Goal: Task Accomplishment & Management: Use online tool/utility

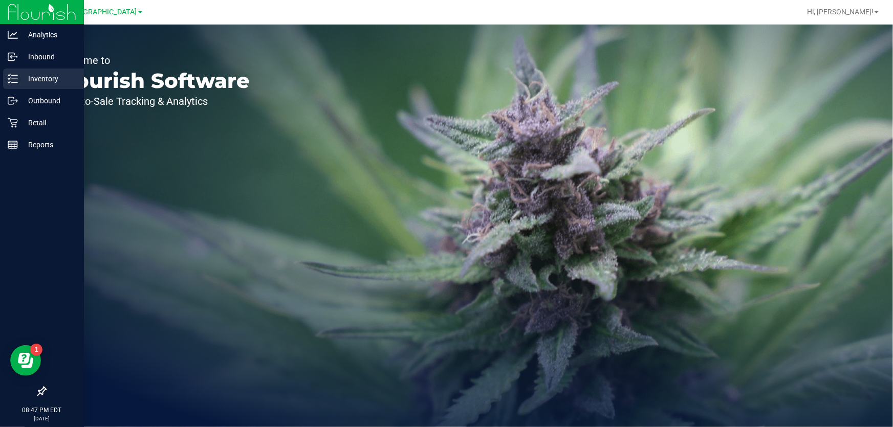
click at [38, 77] on p "Inventory" at bounding box center [48, 79] width 61 height 12
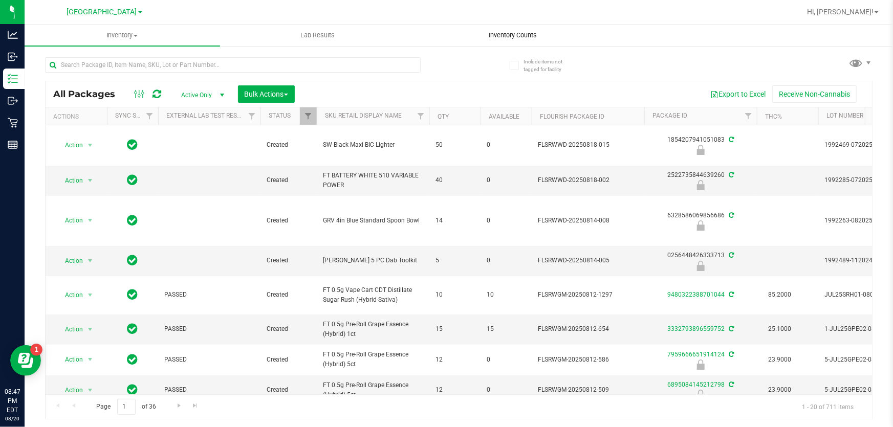
click at [519, 36] on span "Inventory Counts" at bounding box center [514, 35] width 76 height 9
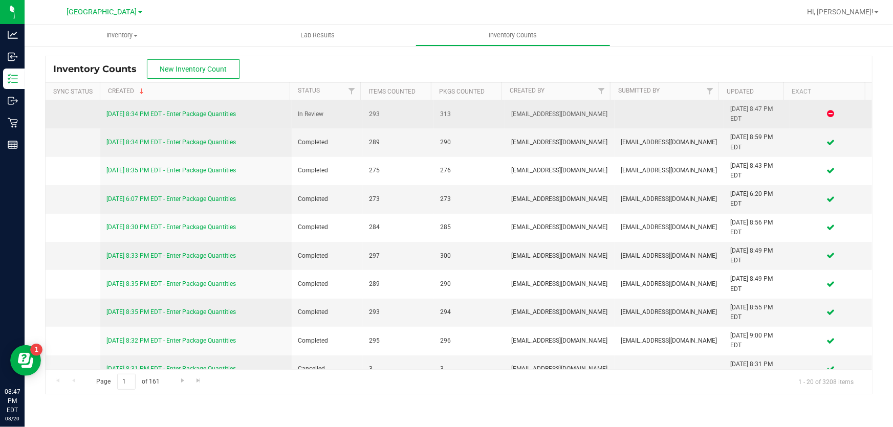
click at [205, 113] on link "[DATE] 8:34 PM EDT - Enter Package Quantities" at bounding box center [171, 114] width 130 height 7
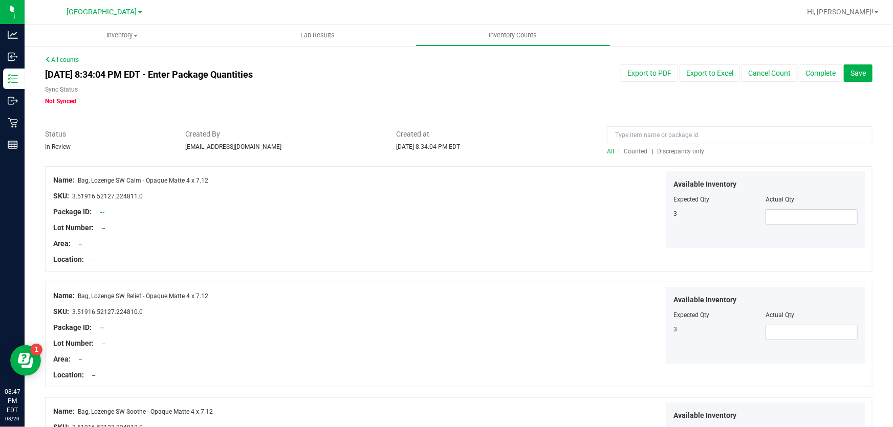
click at [684, 148] on span "Discrepancy only" at bounding box center [680, 151] width 47 height 7
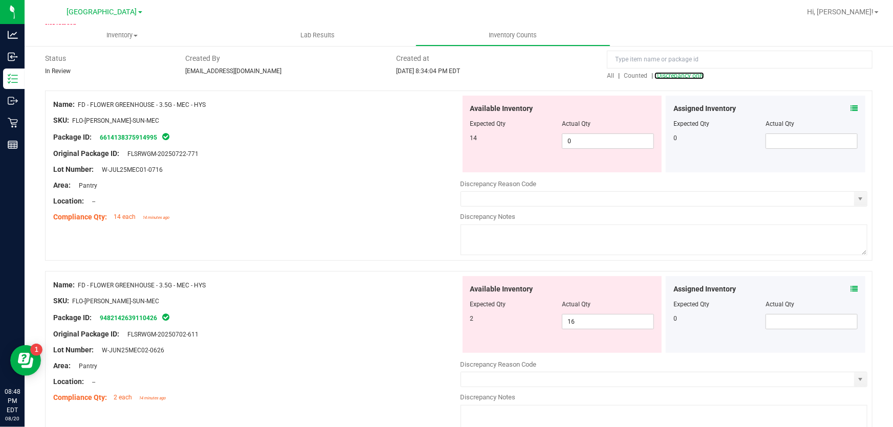
scroll to position [93, 0]
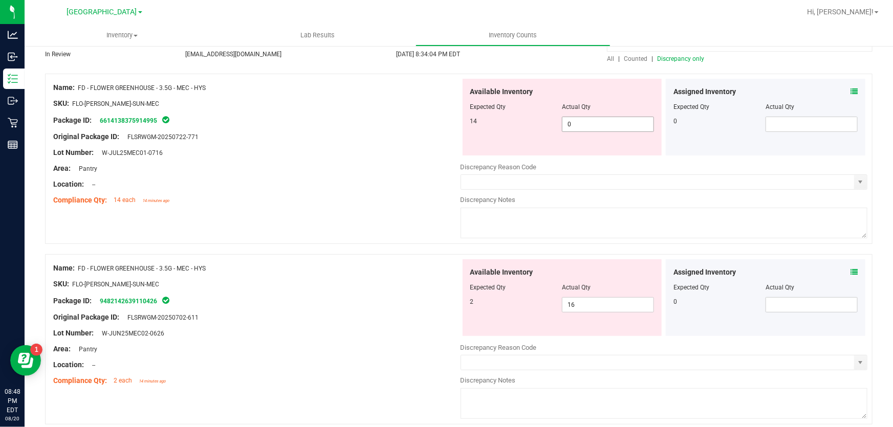
click at [591, 124] on span "0 0" at bounding box center [608, 124] width 92 height 15
type input "14"
click at [360, 175] on div at bounding box center [256, 176] width 407 height 5
type input "14"
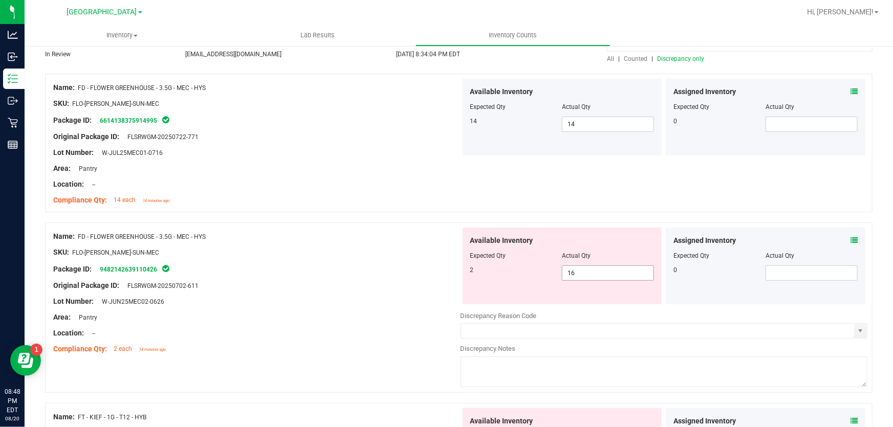
click at [595, 274] on span "16 16" at bounding box center [608, 273] width 92 height 15
type input "1"
type input "2"
click at [362, 124] on div "Name: FD - FLOWER GREENHOUSE - 3.5G - MEC - HYS SKU: FLO-BUD-FD-SUN-MEC Package…" at bounding box center [256, 144] width 407 height 131
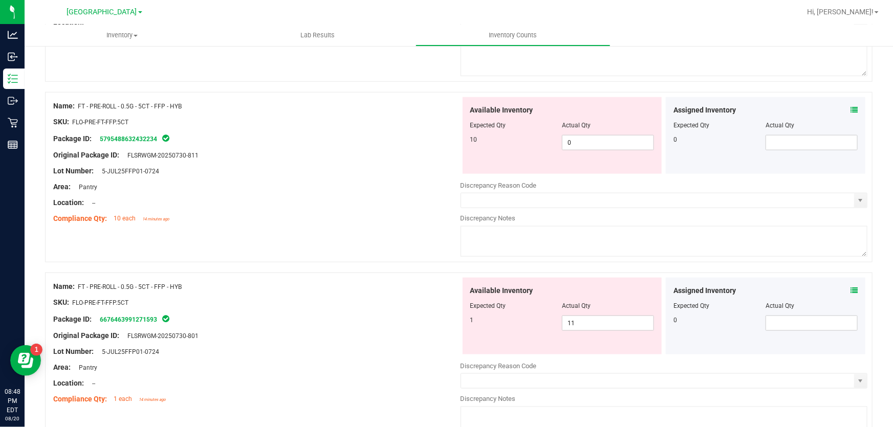
scroll to position [558, 0]
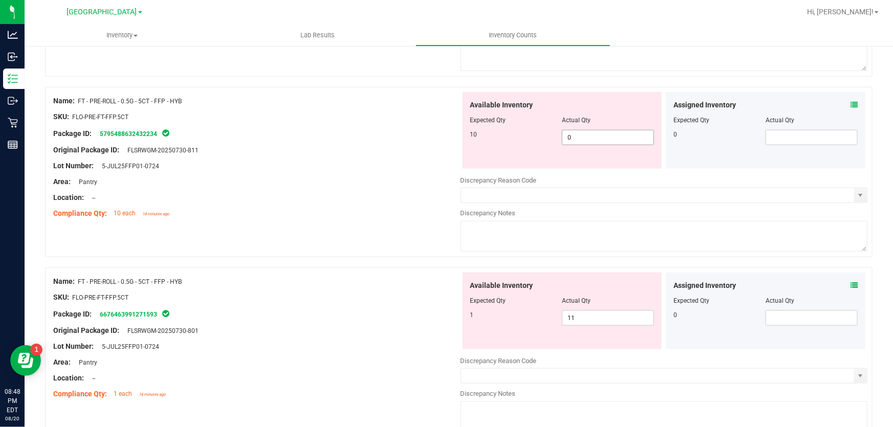
click at [598, 134] on span "0 0" at bounding box center [608, 137] width 92 height 15
type input "10"
click at [346, 183] on div "Area: Pantry" at bounding box center [256, 182] width 407 height 11
type input "10"
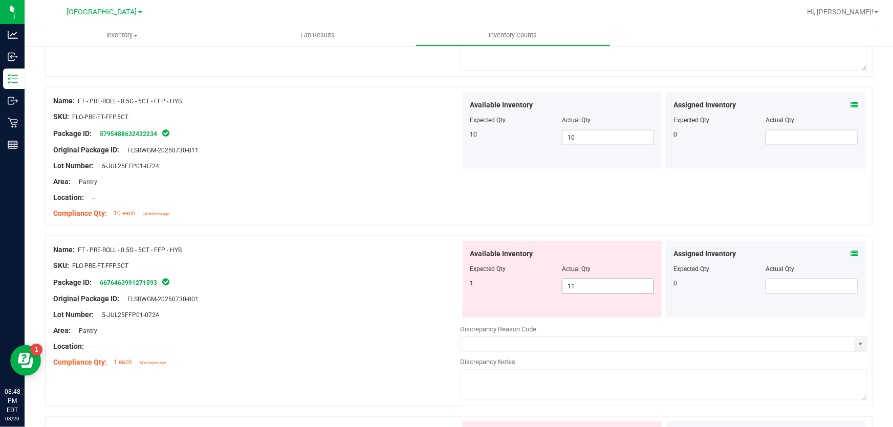
click at [585, 287] on span "11 11" at bounding box center [608, 286] width 92 height 15
type input "1"
click at [361, 282] on div "Package ID: 6676463991271593" at bounding box center [256, 282] width 407 height 12
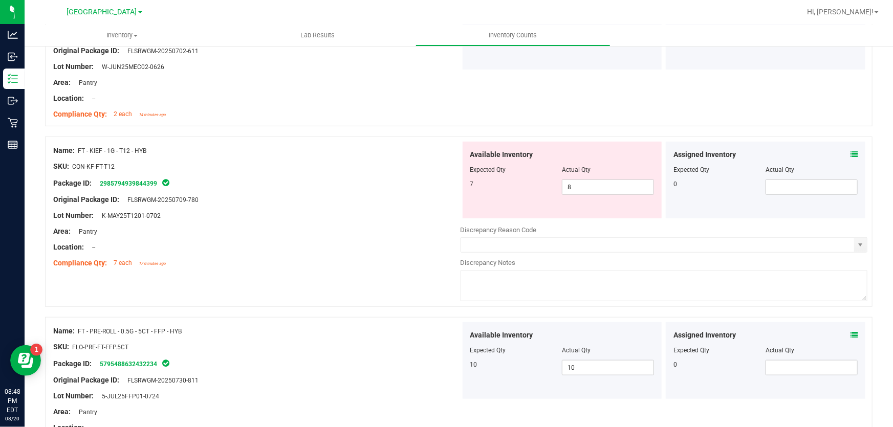
scroll to position [279, 0]
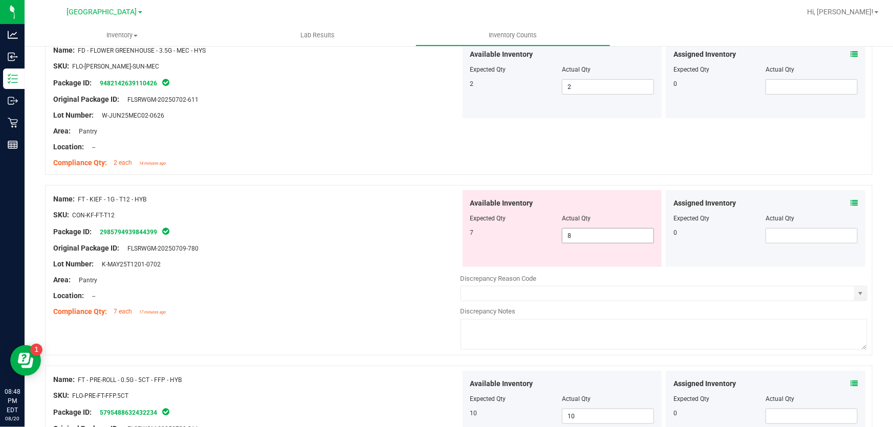
click at [624, 234] on span "8 8" at bounding box center [608, 235] width 92 height 15
type input "7"
click at [447, 130] on div "Area: Pantry" at bounding box center [256, 131] width 407 height 11
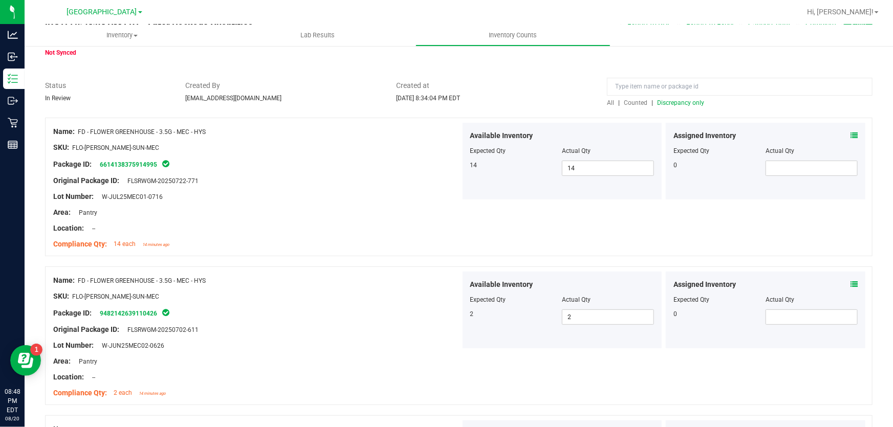
scroll to position [0, 0]
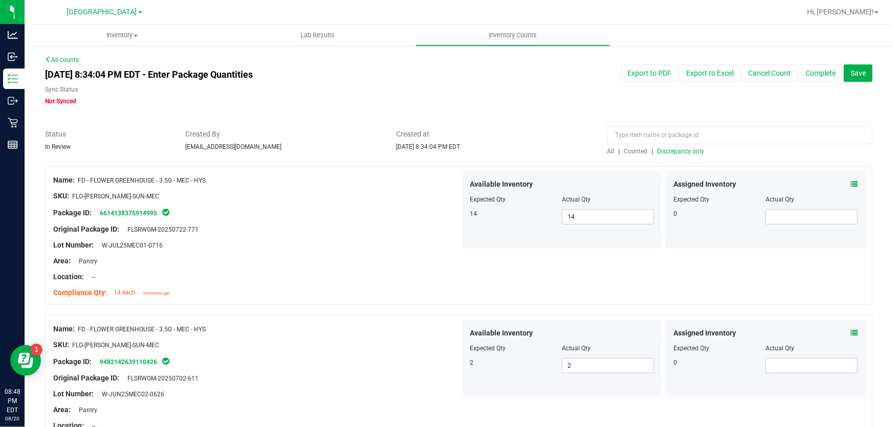
click at [671, 149] on span "Discrepancy only" at bounding box center [680, 151] width 47 height 7
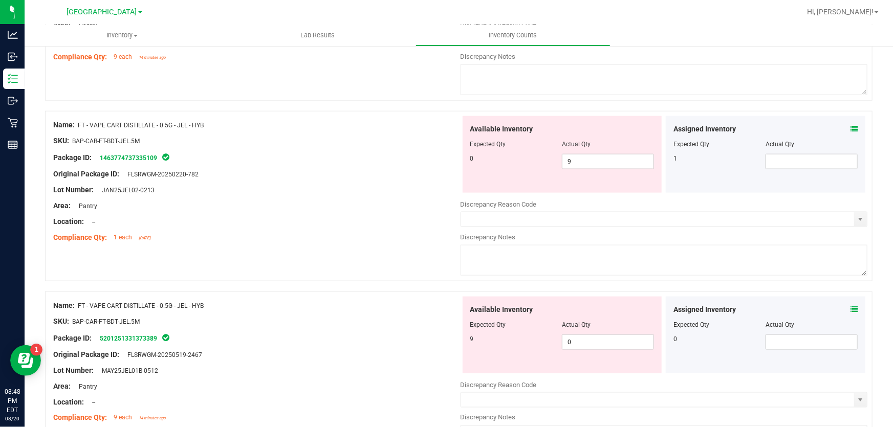
scroll to position [605, 0]
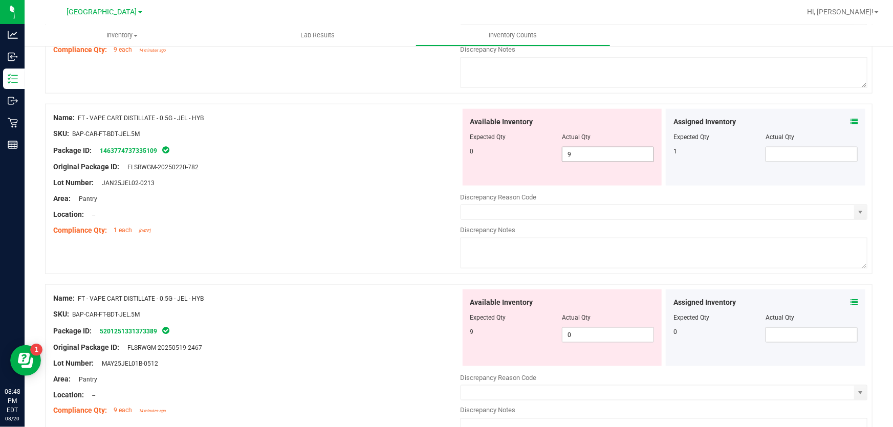
click at [616, 154] on span "9 9" at bounding box center [608, 154] width 92 height 15
click at [615, 342] on div "Available Inventory Expected Qty Actual Qty 9 0 0" at bounding box center [664, 371] width 407 height 162
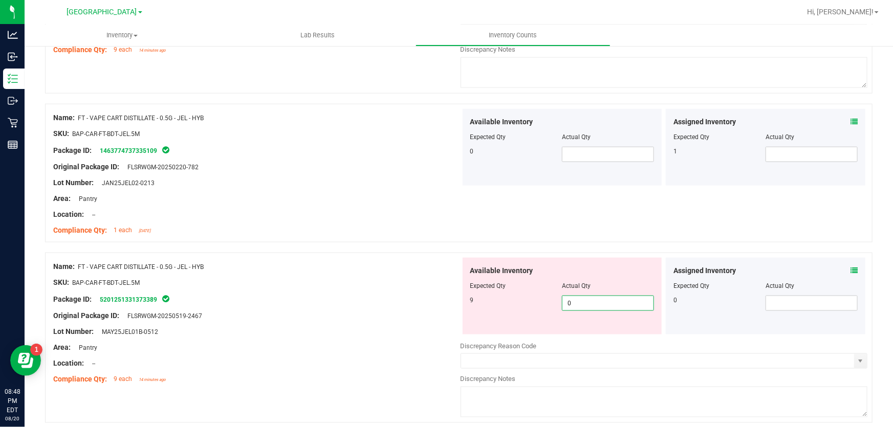
click at [599, 306] on span "0 0" at bounding box center [608, 303] width 92 height 15
type input "9"
click at [749, 208] on div "Name: FT - VAPE CART DISTILLATE - 0.5G - JEL - HYB SKU: BAP-CAR-FT-BDT-JEL.5M P…" at bounding box center [459, 173] width 828 height 139
type input "9"
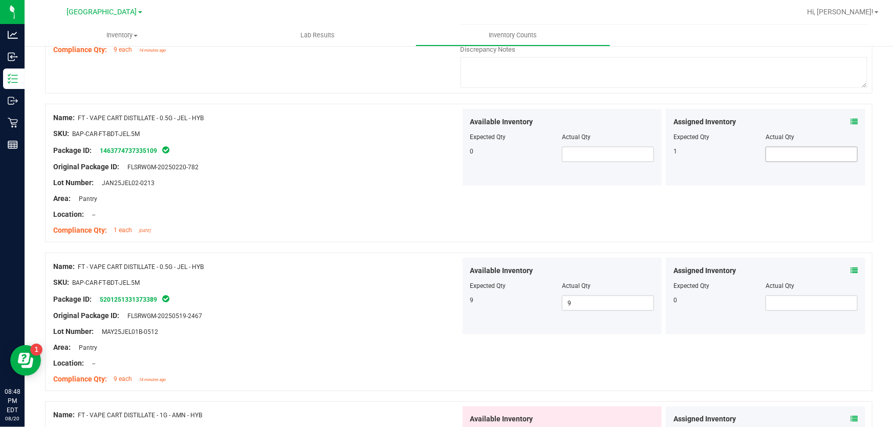
click at [766, 153] on span at bounding box center [812, 154] width 92 height 15
type input "1"
click at [653, 238] on div "Name: FT - VAPE CART DISTILLATE - 0.5G - JEL - HYB SKU: BAP-CAR-FT-BDT-JEL.5M P…" at bounding box center [459, 173] width 828 height 139
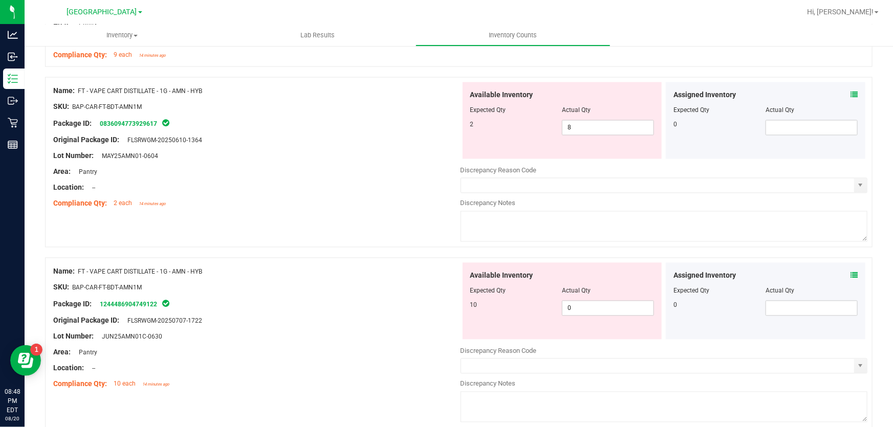
scroll to position [931, 0]
click at [591, 130] on span "8 8" at bounding box center [608, 126] width 92 height 15
type input "2"
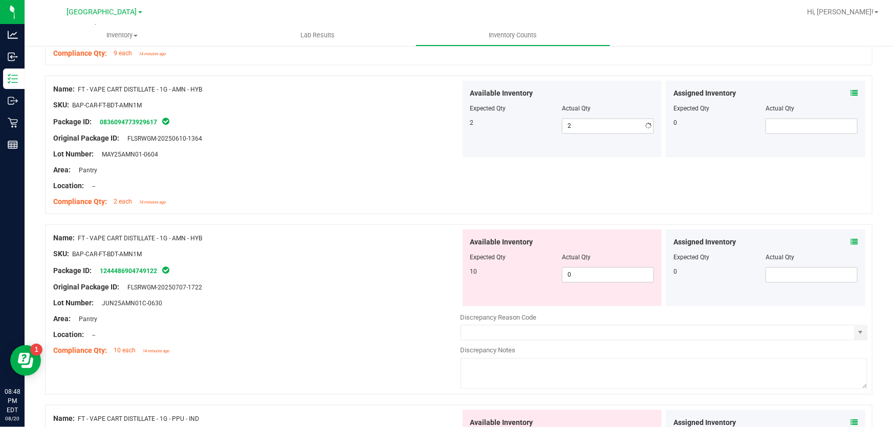
click at [375, 197] on div "Compliance Qty: 2 each 14 minutes ago" at bounding box center [256, 202] width 407 height 11
click at [589, 268] on span "0 0" at bounding box center [608, 275] width 92 height 15
type input "10"
click at [406, 262] on div at bounding box center [256, 262] width 407 height 5
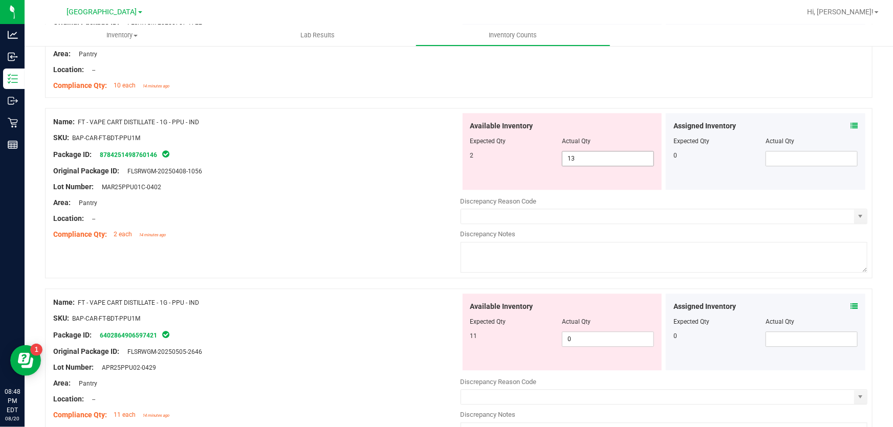
scroll to position [1210, 0]
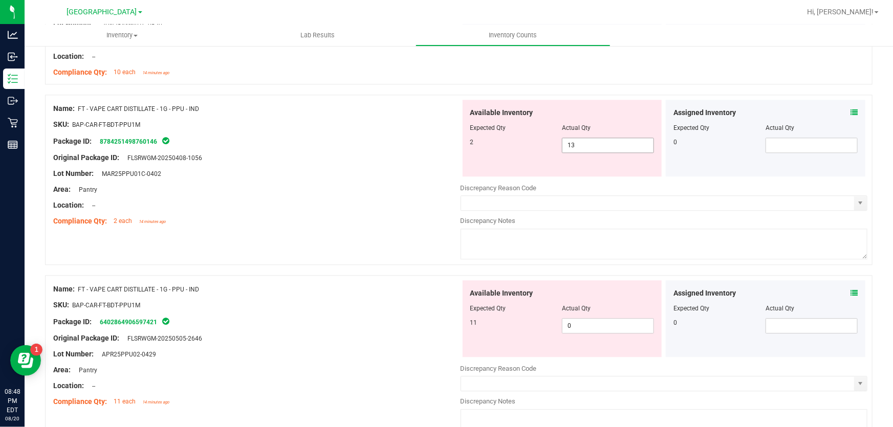
click at [594, 150] on span "13 13" at bounding box center [608, 145] width 92 height 15
type input "1"
type input "2"
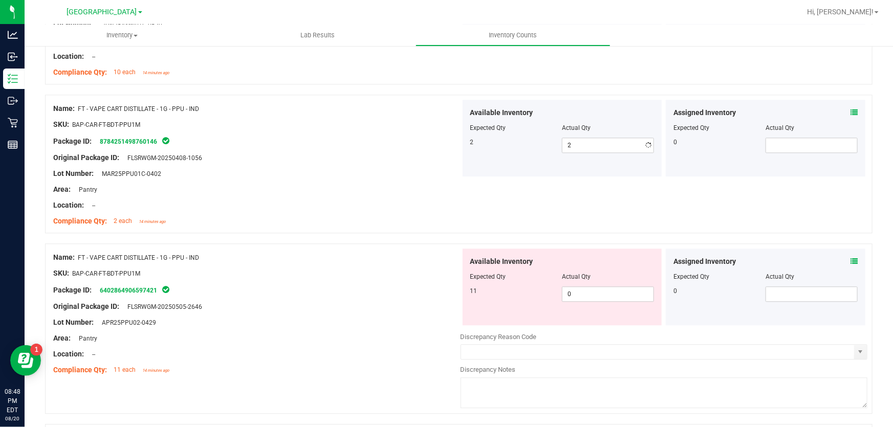
click at [420, 189] on div "Area: Pantry" at bounding box center [256, 189] width 407 height 11
click at [602, 297] on span "0 0" at bounding box center [608, 294] width 92 height 15
type input "11"
click at [429, 281] on div at bounding box center [256, 281] width 407 height 5
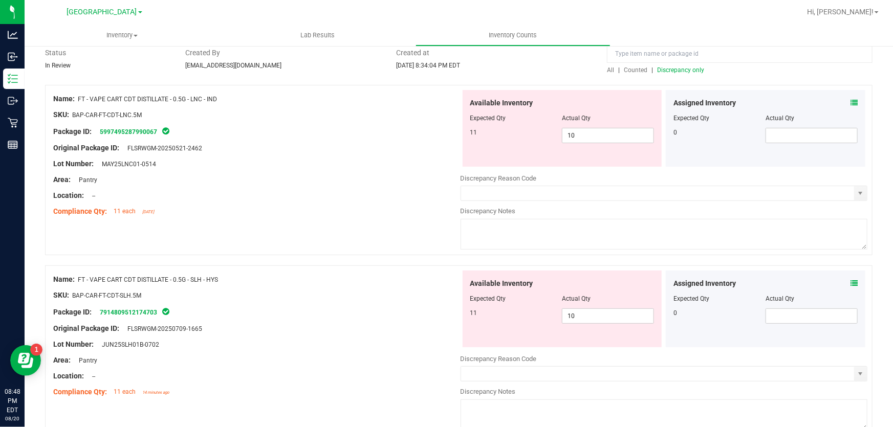
scroll to position [0, 0]
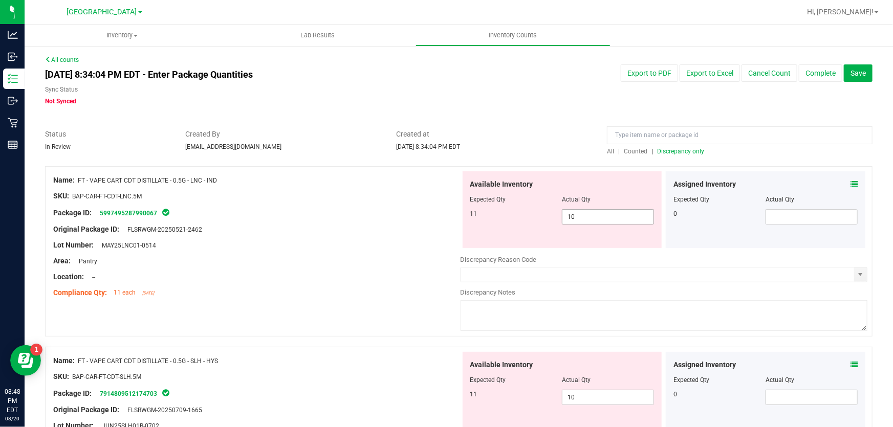
click at [579, 213] on span "10 10" at bounding box center [608, 216] width 92 height 15
type input "11"
click at [422, 251] on div at bounding box center [256, 253] width 407 height 5
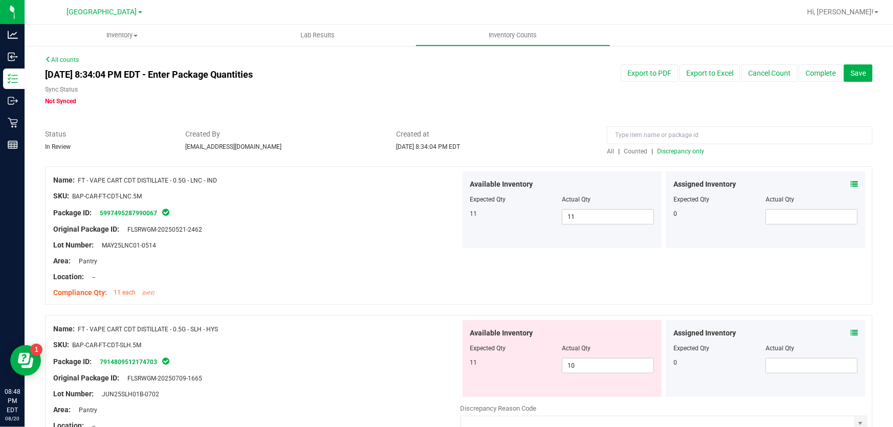
click at [672, 149] on span "Discrepancy only" at bounding box center [680, 151] width 47 height 7
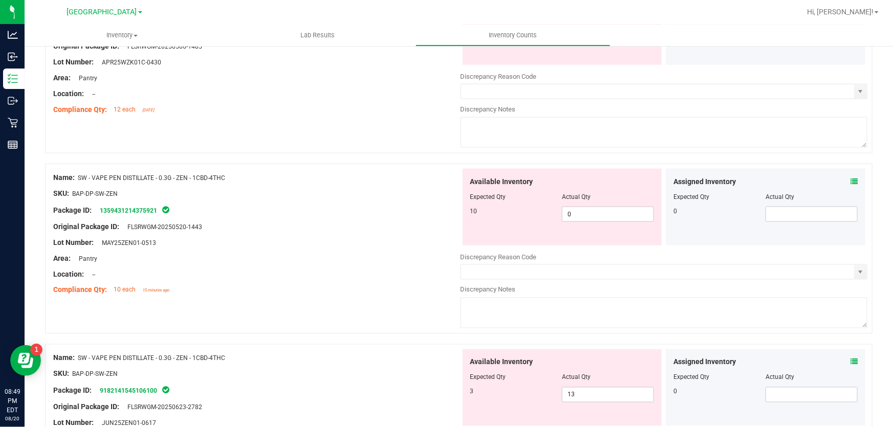
scroll to position [744, 0]
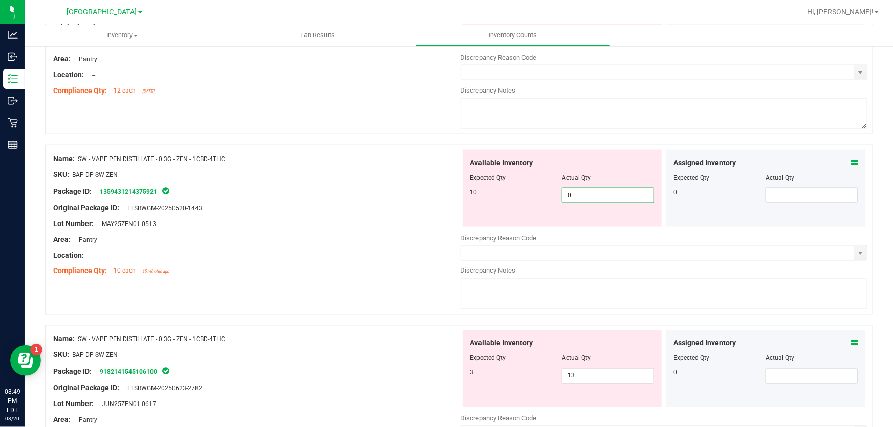
click at [577, 191] on span "0 0" at bounding box center [608, 195] width 92 height 15
type input "10"
click at [414, 256] on div "Location: --" at bounding box center [256, 255] width 407 height 11
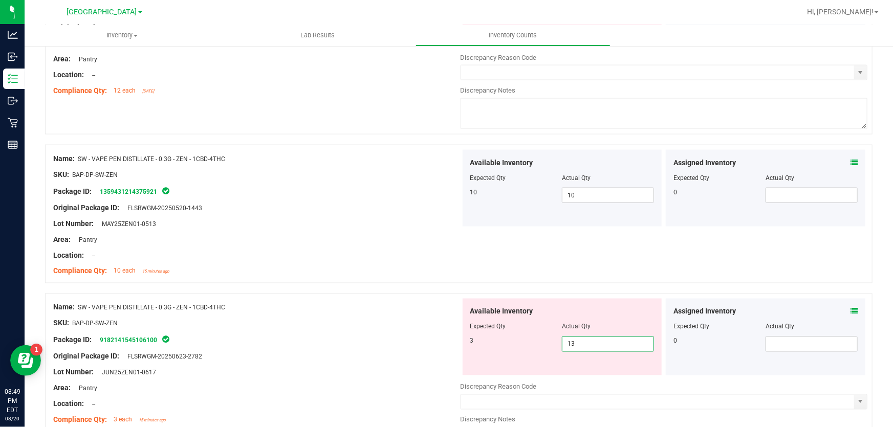
click at [602, 345] on span "13 13" at bounding box center [608, 344] width 92 height 15
type input "1"
type input "3"
click at [357, 248] on div at bounding box center [256, 247] width 407 height 5
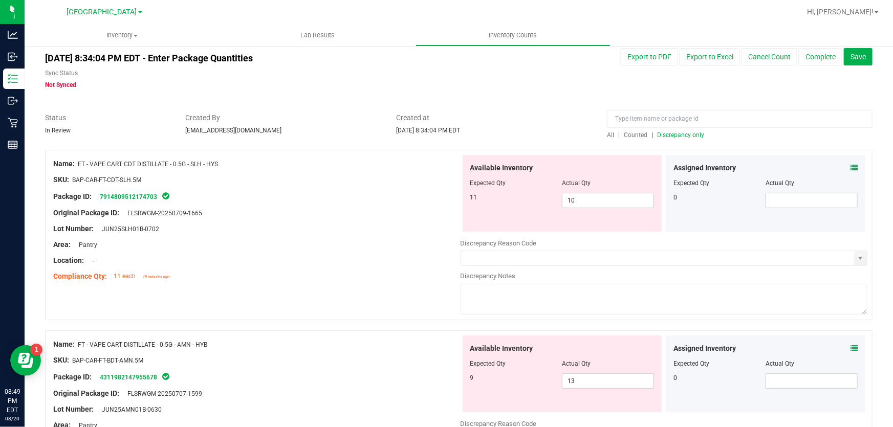
scroll to position [0, 0]
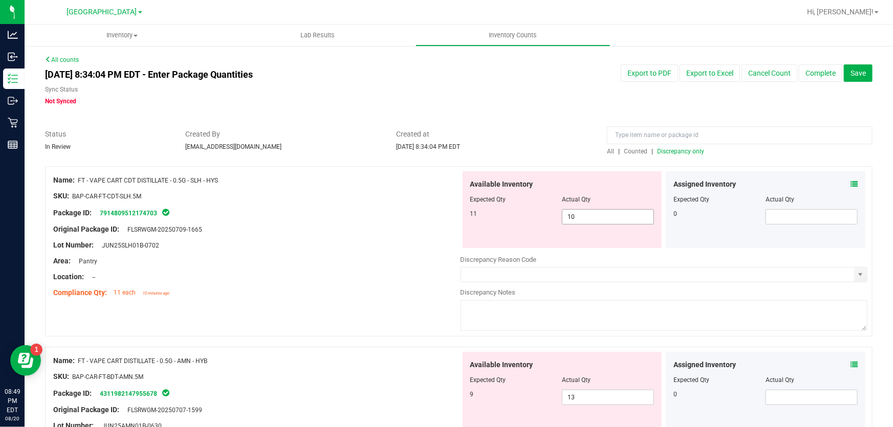
click at [592, 218] on span "10 10" at bounding box center [608, 216] width 92 height 15
type input "11"
click at [376, 251] on div at bounding box center [256, 253] width 407 height 5
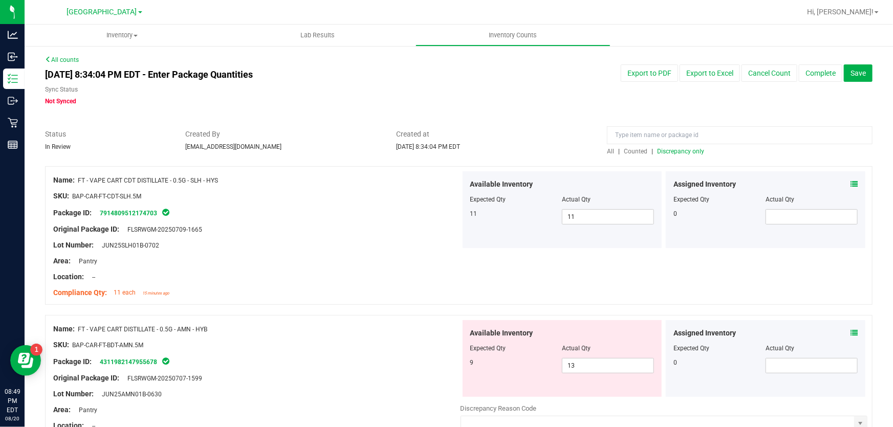
click at [679, 154] on span "Discrepancy only" at bounding box center [680, 151] width 47 height 7
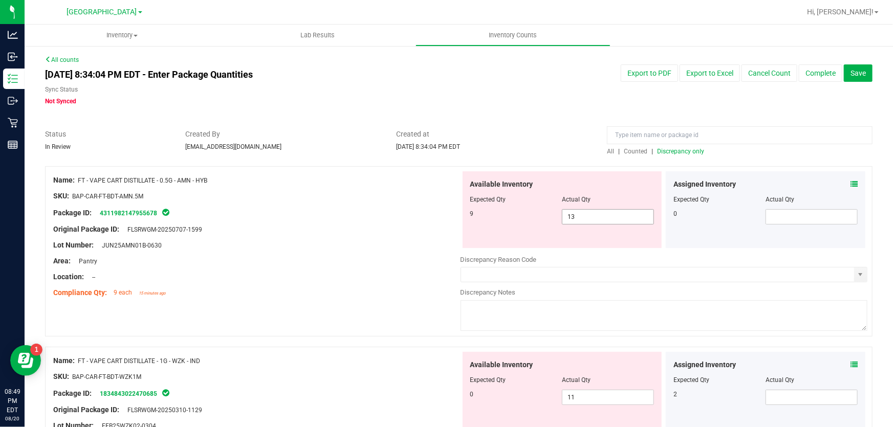
click at [603, 222] on span "13 13" at bounding box center [608, 216] width 92 height 15
click at [603, 221] on input "13" at bounding box center [608, 217] width 91 height 14
drag, startPoint x: 217, startPoint y: 180, endPoint x: 68, endPoint y: 176, distance: 149.5
click at [66, 176] on div "Name: FT - VAPE CART DISTILLATE - 0.5G - AMN - HYB" at bounding box center [256, 180] width 407 height 11
click at [68, 176] on span "Name:" at bounding box center [63, 180] width 21 height 8
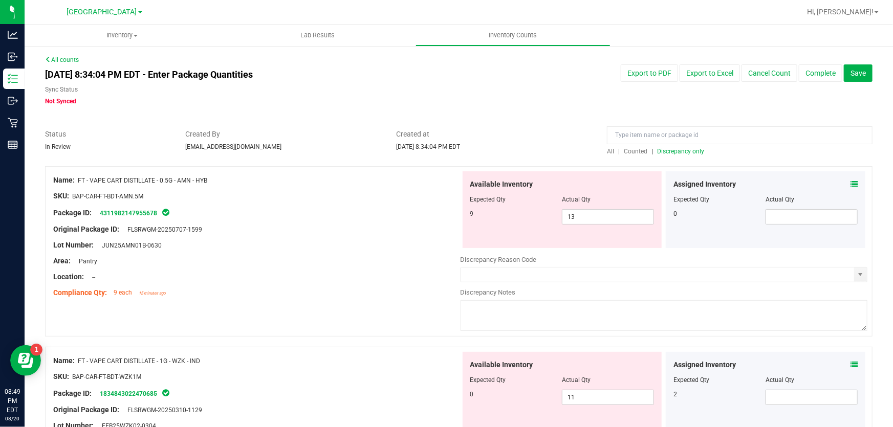
drag, startPoint x: 213, startPoint y: 178, endPoint x: 79, endPoint y: 178, distance: 134.1
click at [79, 178] on div "Name: FT - VAPE CART DISTILLATE - 0.5G - AMN - HYB" at bounding box center [256, 180] width 407 height 11
copy span "FT - VAPE CART DISTILLATE - 0.5G - AMN - HYB"
click at [730, 134] on input at bounding box center [740, 135] width 266 height 18
click at [635, 217] on span "13 13" at bounding box center [608, 216] width 92 height 15
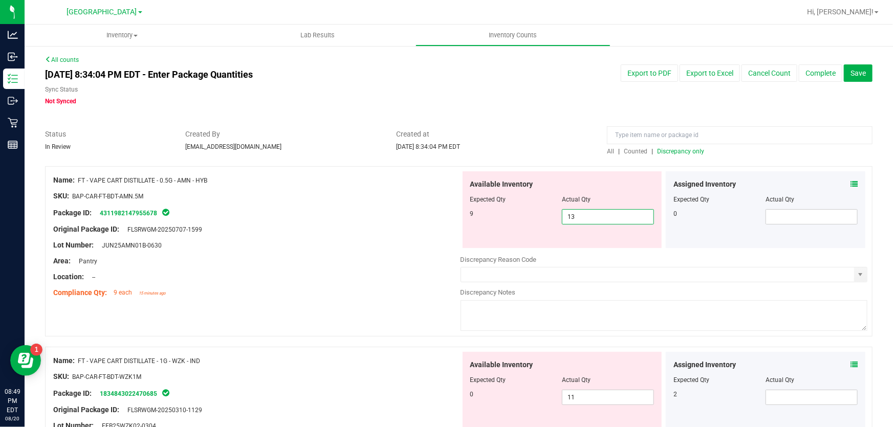
type input "1"
type input "9"
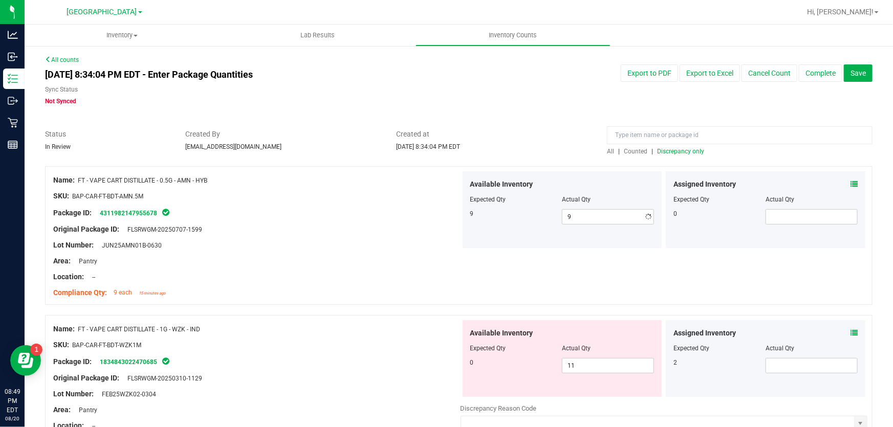
click at [337, 253] on div at bounding box center [256, 253] width 407 height 5
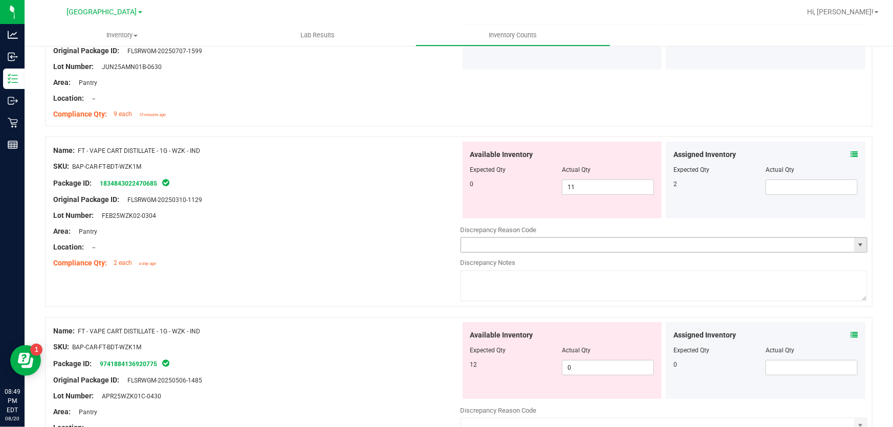
scroll to position [186, 0]
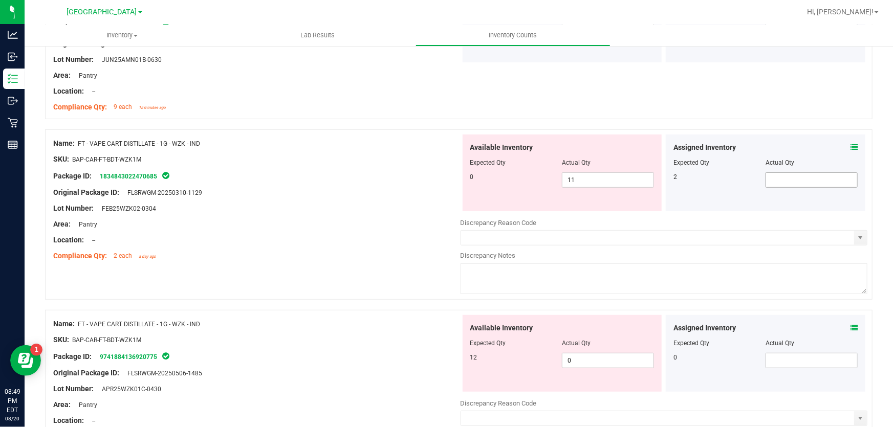
click at [796, 178] on span at bounding box center [812, 180] width 92 height 15
type input "2"
click at [620, 184] on span "11 11" at bounding box center [608, 180] width 92 height 15
type input "1"
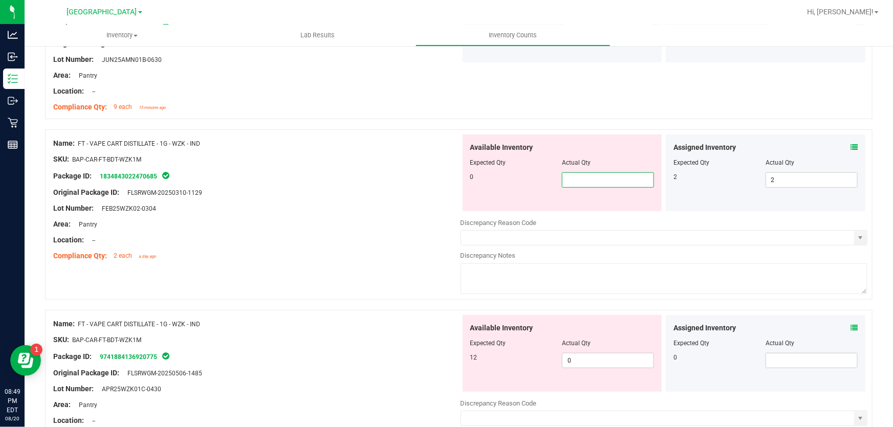
click at [396, 195] on div "Original Package ID: FLSRWGM-20250310-1129" at bounding box center [256, 192] width 407 height 11
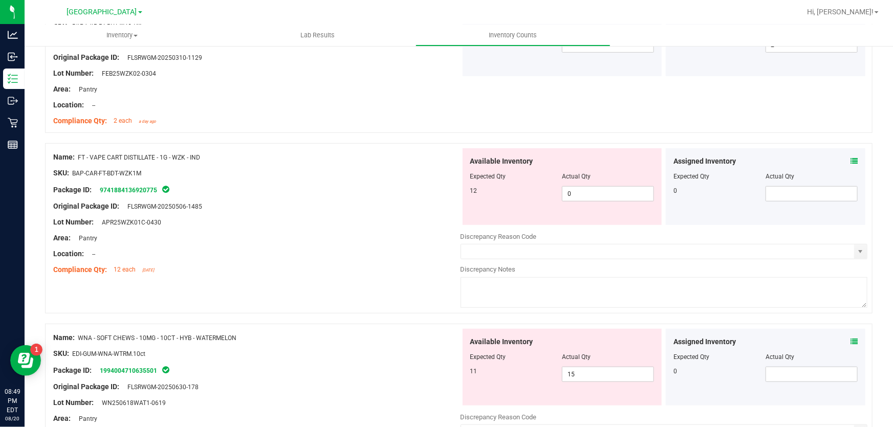
scroll to position [326, 0]
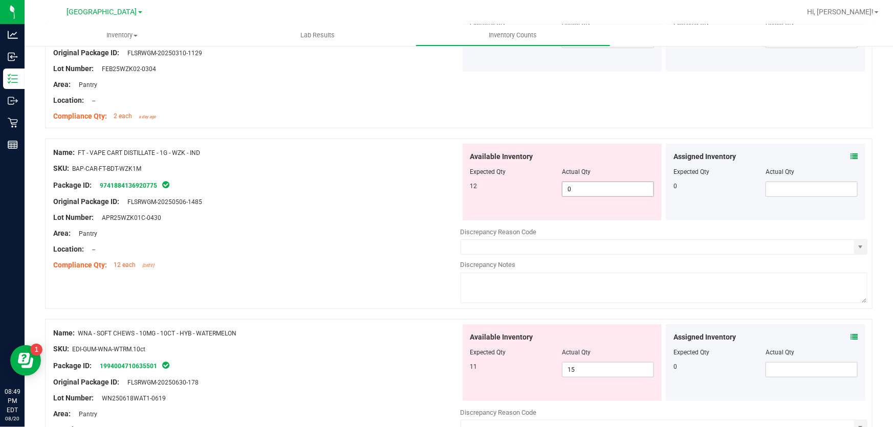
click at [592, 182] on span "0 0" at bounding box center [608, 189] width 92 height 15
click at [592, 182] on input "0" at bounding box center [608, 189] width 91 height 14
type input "12"
click at [399, 225] on div at bounding box center [256, 225] width 407 height 5
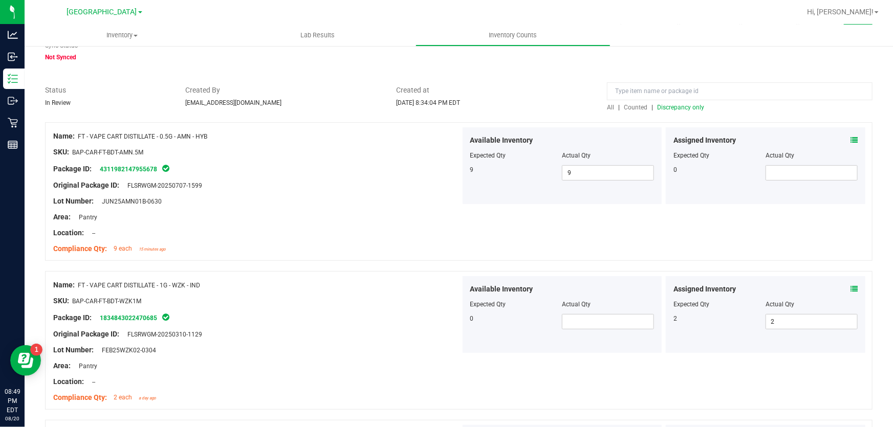
scroll to position [0, 0]
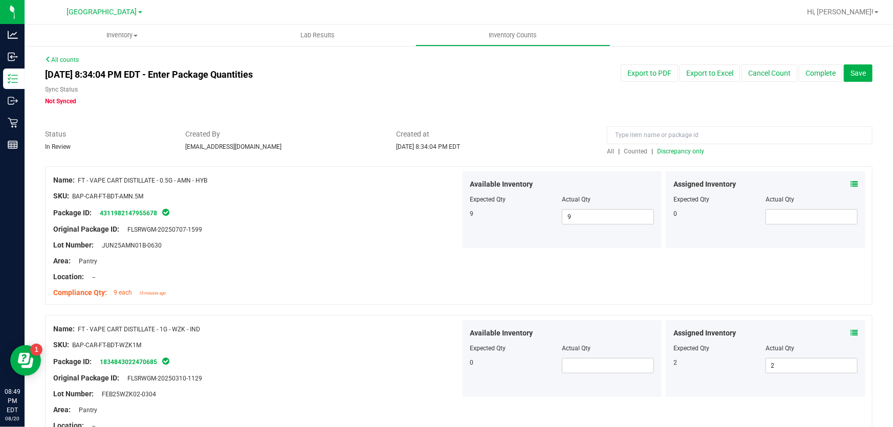
click at [684, 152] on span "Discrepancy only" at bounding box center [680, 151] width 47 height 7
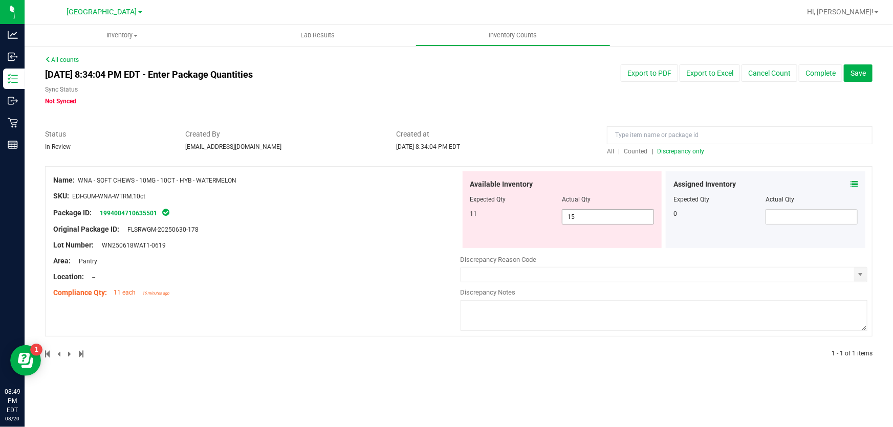
click at [597, 210] on span "15 15" at bounding box center [608, 216] width 92 height 15
type input "11"
click at [393, 203] on div at bounding box center [256, 204] width 407 height 5
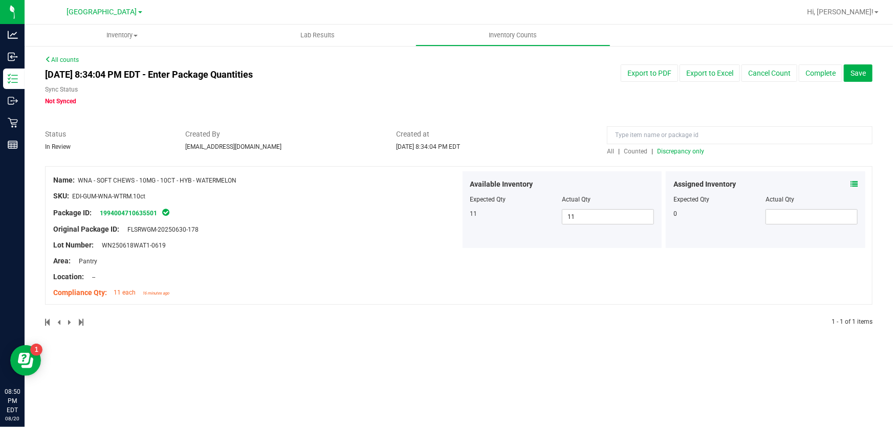
click at [683, 150] on span "Discrepancy only" at bounding box center [680, 151] width 47 height 7
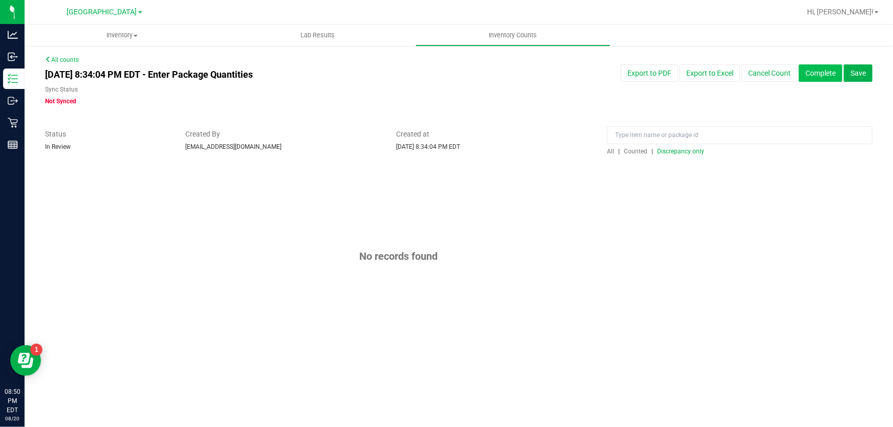
click at [839, 72] on button "Complete" at bounding box center [821, 72] width 44 height 17
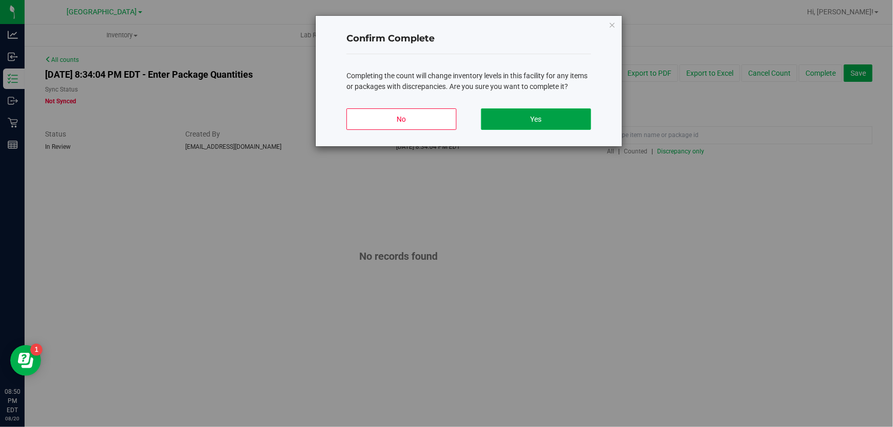
click at [574, 120] on button "Yes" at bounding box center [536, 119] width 110 height 21
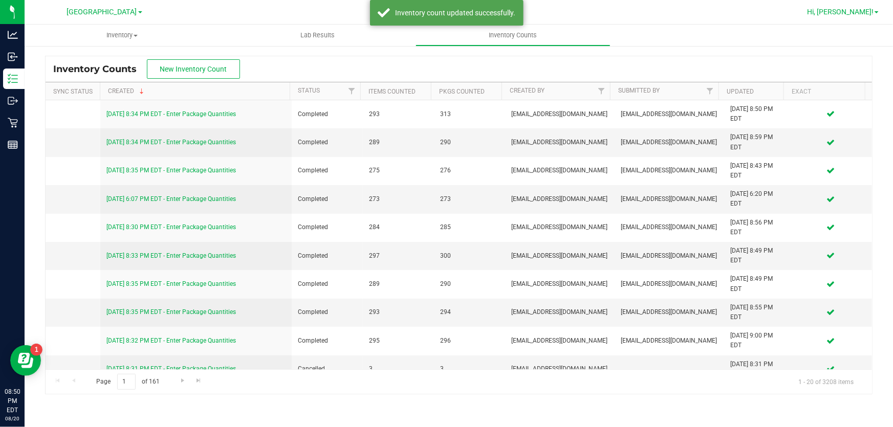
click at [863, 13] on span "Hi, [PERSON_NAME]!" at bounding box center [840, 12] width 67 height 8
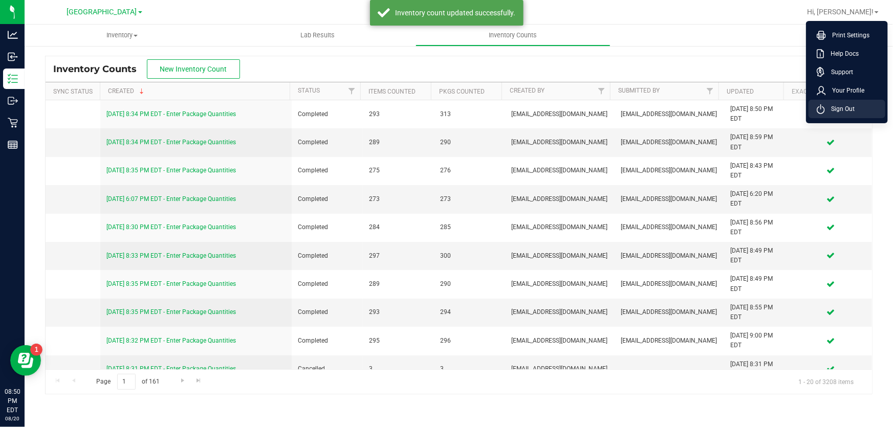
click at [846, 107] on span "Sign Out" at bounding box center [840, 109] width 30 height 10
